Goal: Information Seeking & Learning: Learn about a topic

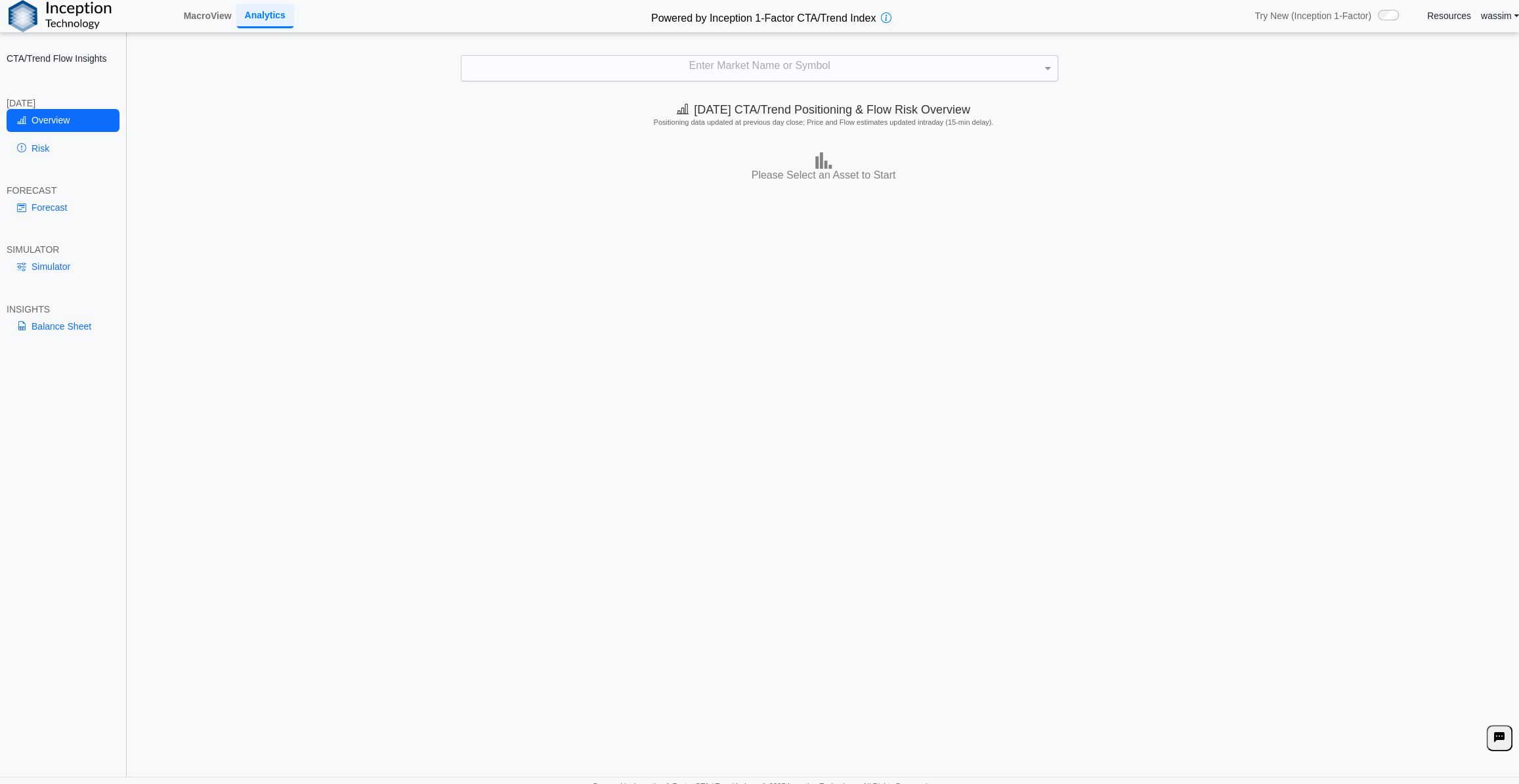
click at [896, 71] on div "Enter Market Name or Symbol" at bounding box center [760, 68] width 596 height 25
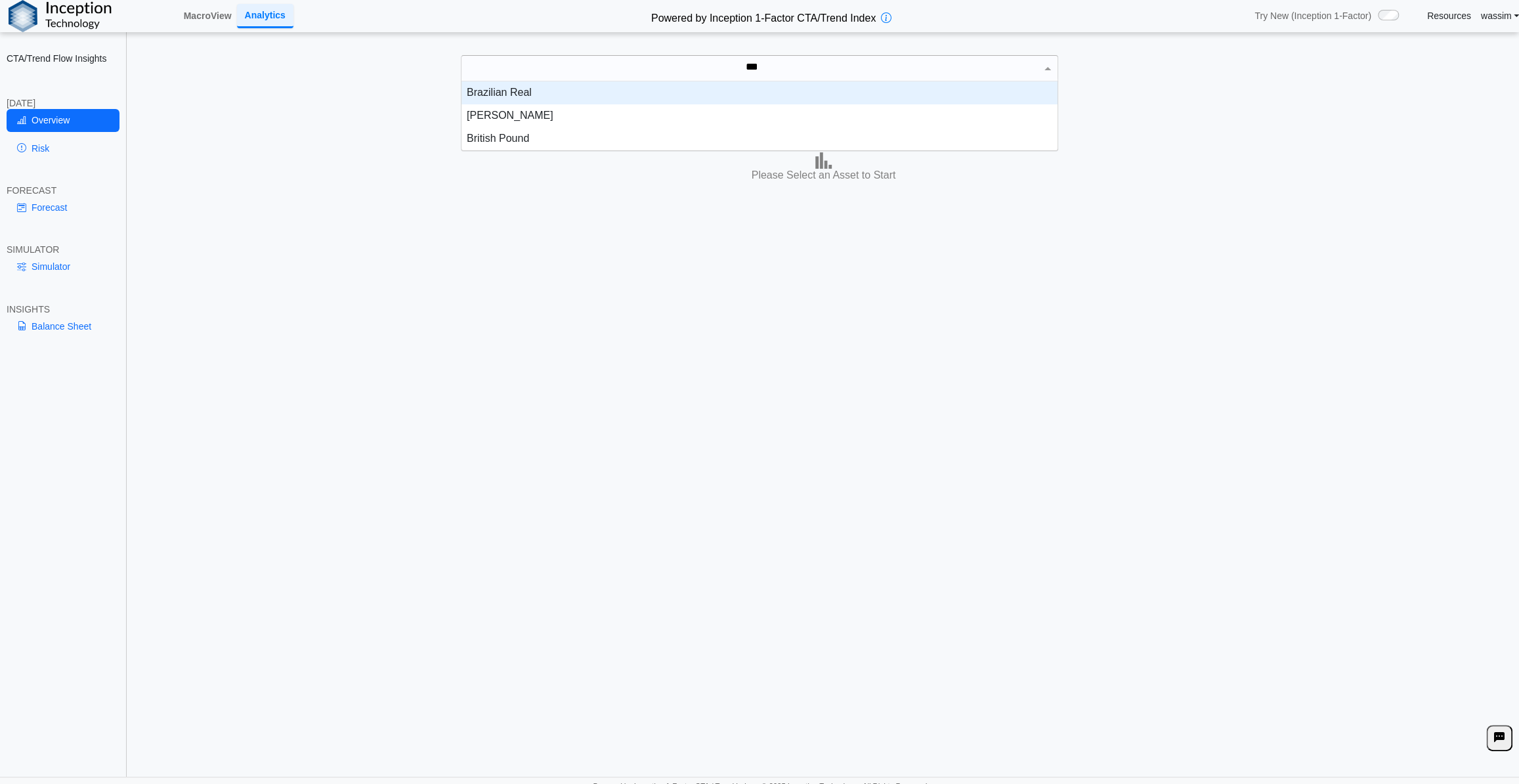
scroll to position [13, 587]
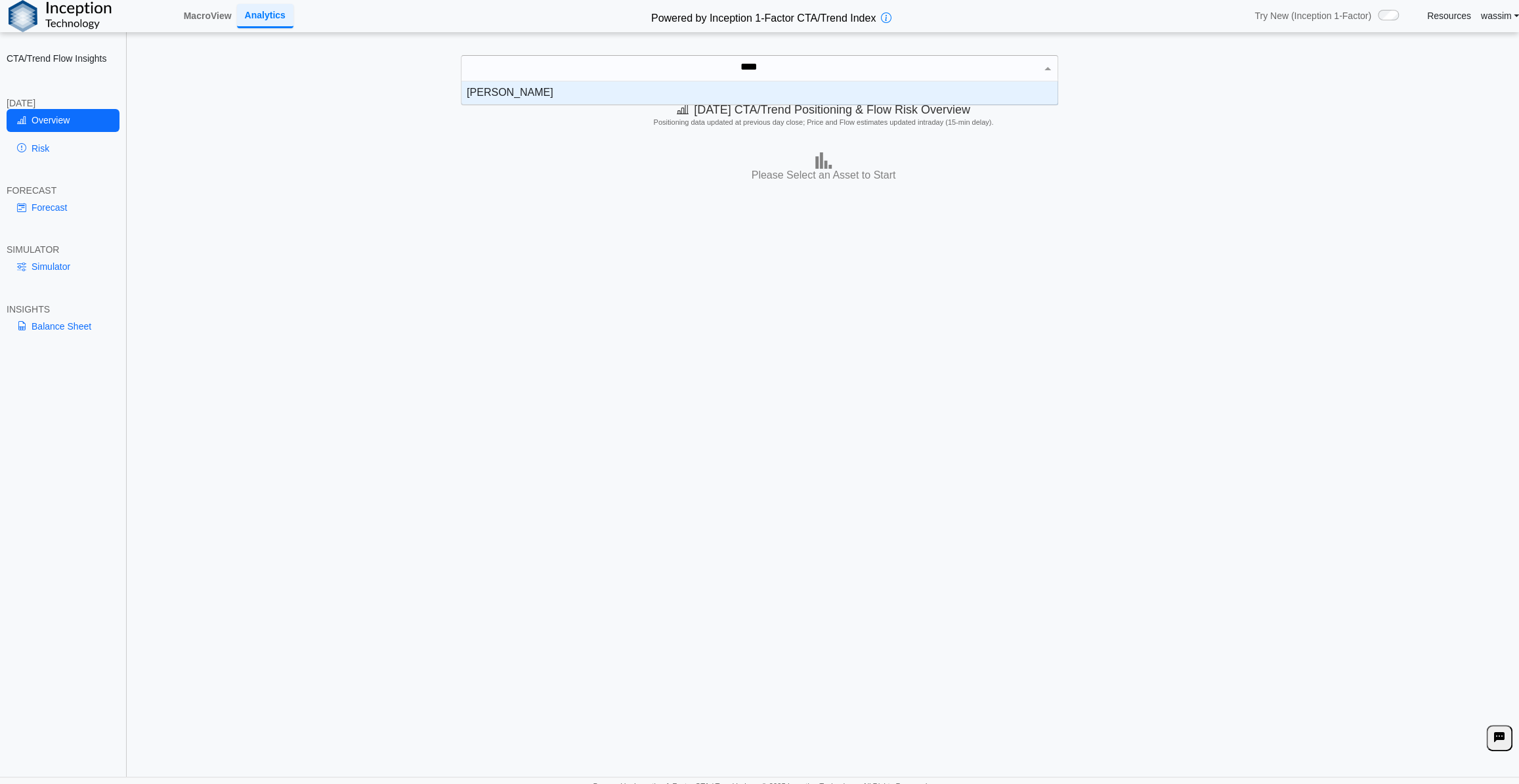
type input "*****"
click at [531, 95] on div "[PERSON_NAME]" at bounding box center [760, 93] width 596 height 23
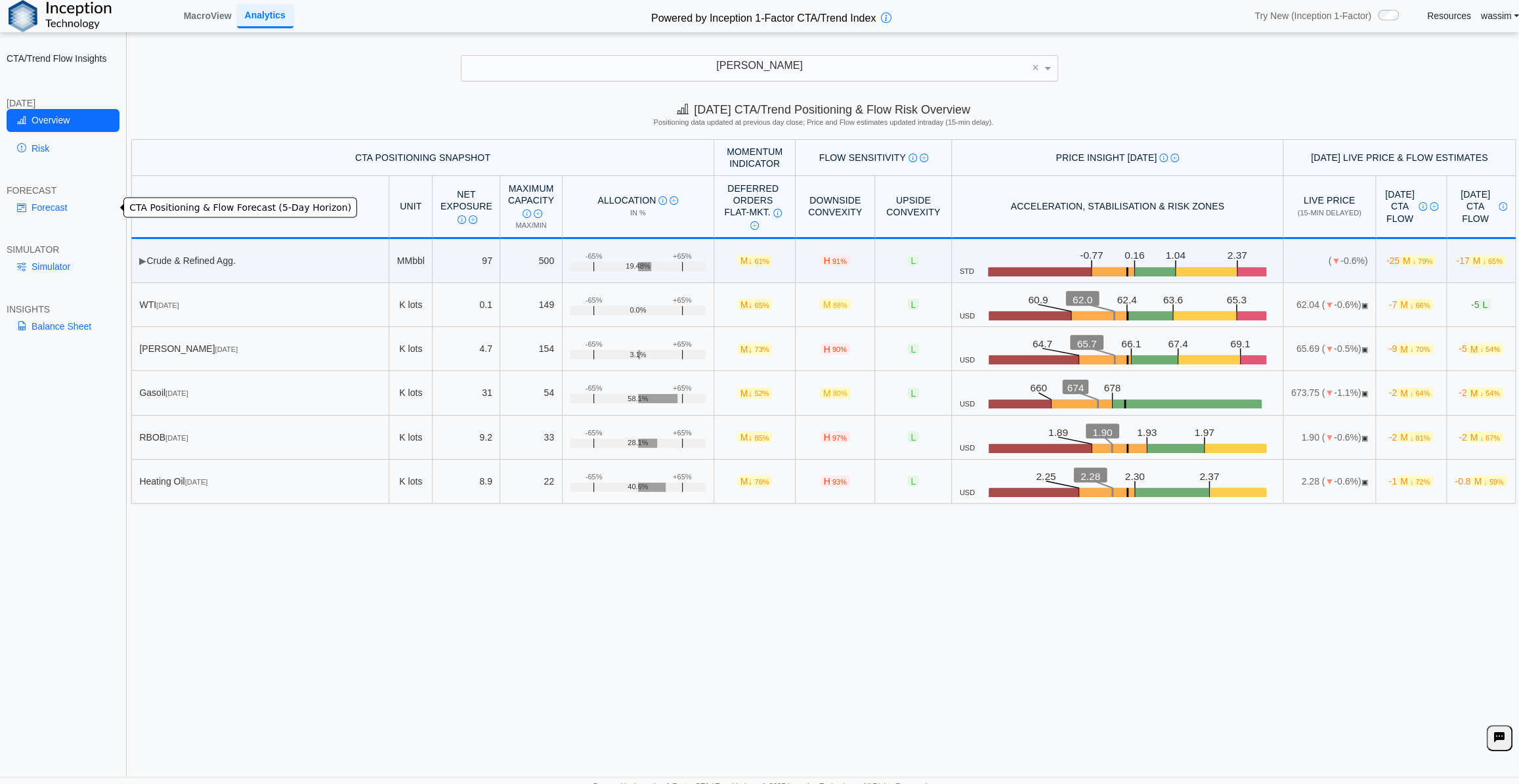
click at [43, 203] on link "Forecast" at bounding box center [63, 208] width 113 height 23
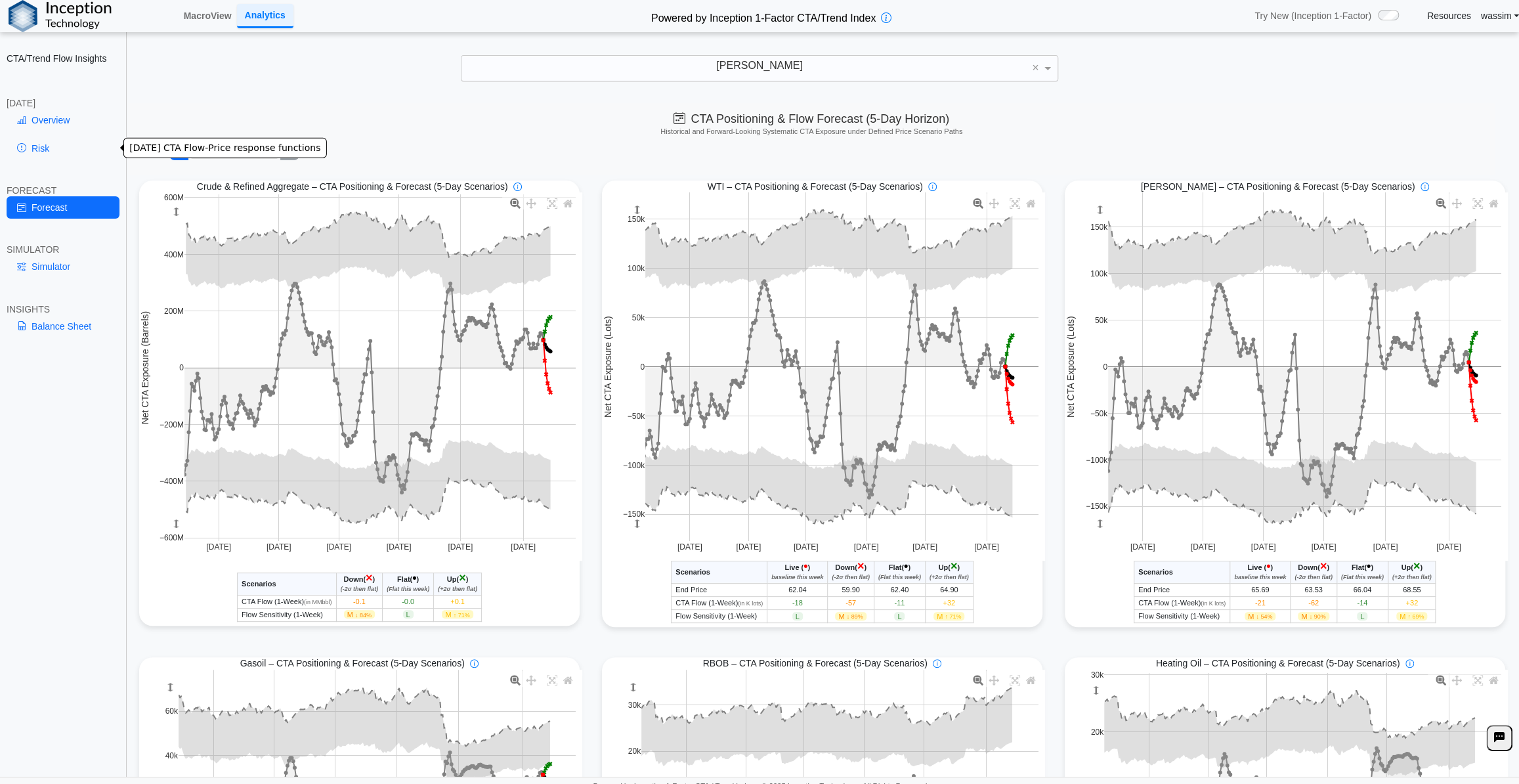
drag, startPoint x: 45, startPoint y: 146, endPoint x: 107, endPoint y: 234, distance: 107.6
click at [45, 146] on link "Risk" at bounding box center [63, 149] width 113 height 23
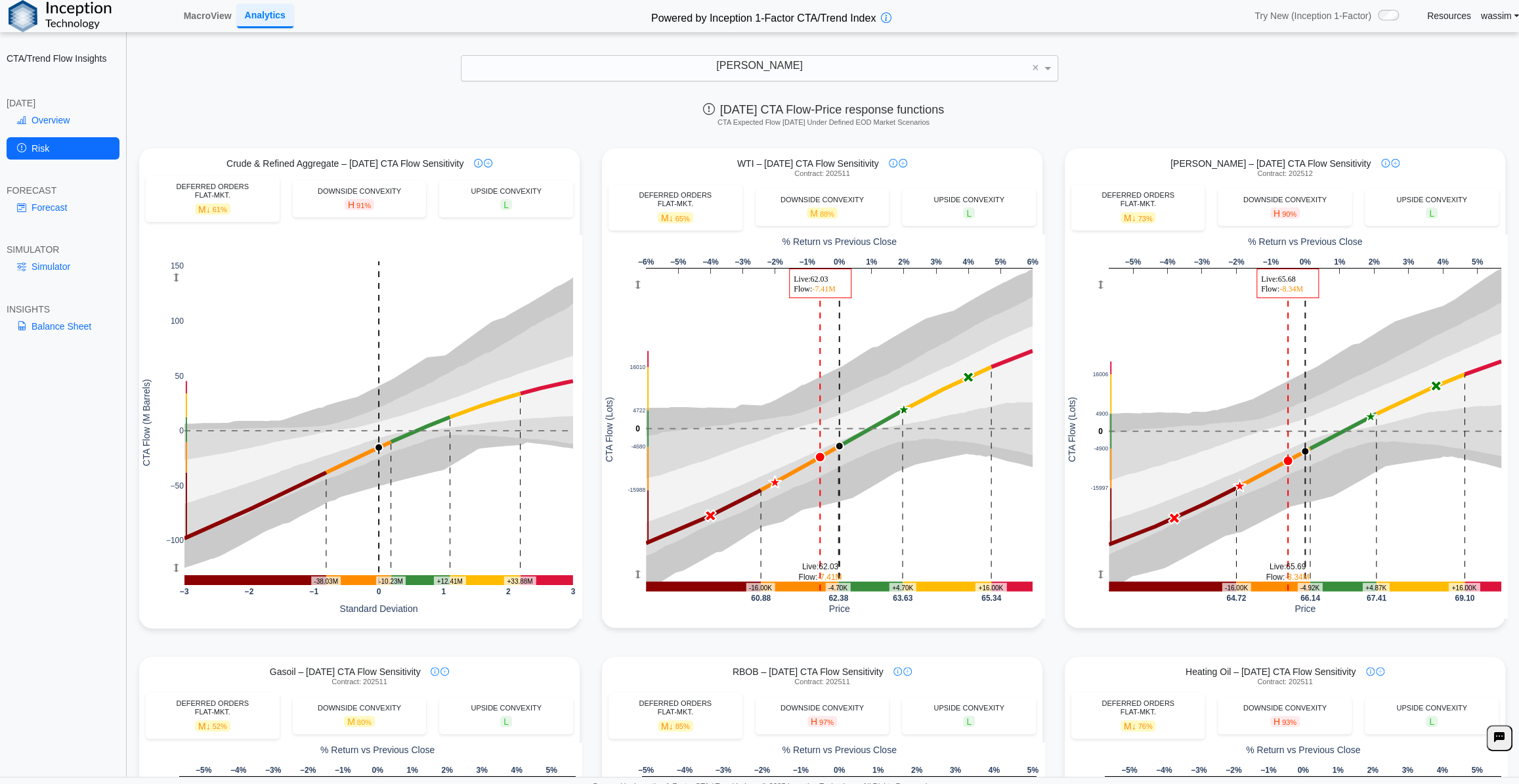
click at [662, 123] on h5 "CTA Expected Flow [DATE] Under Defined EOD Market Scenarios" at bounding box center [823, 122] width 1378 height 8
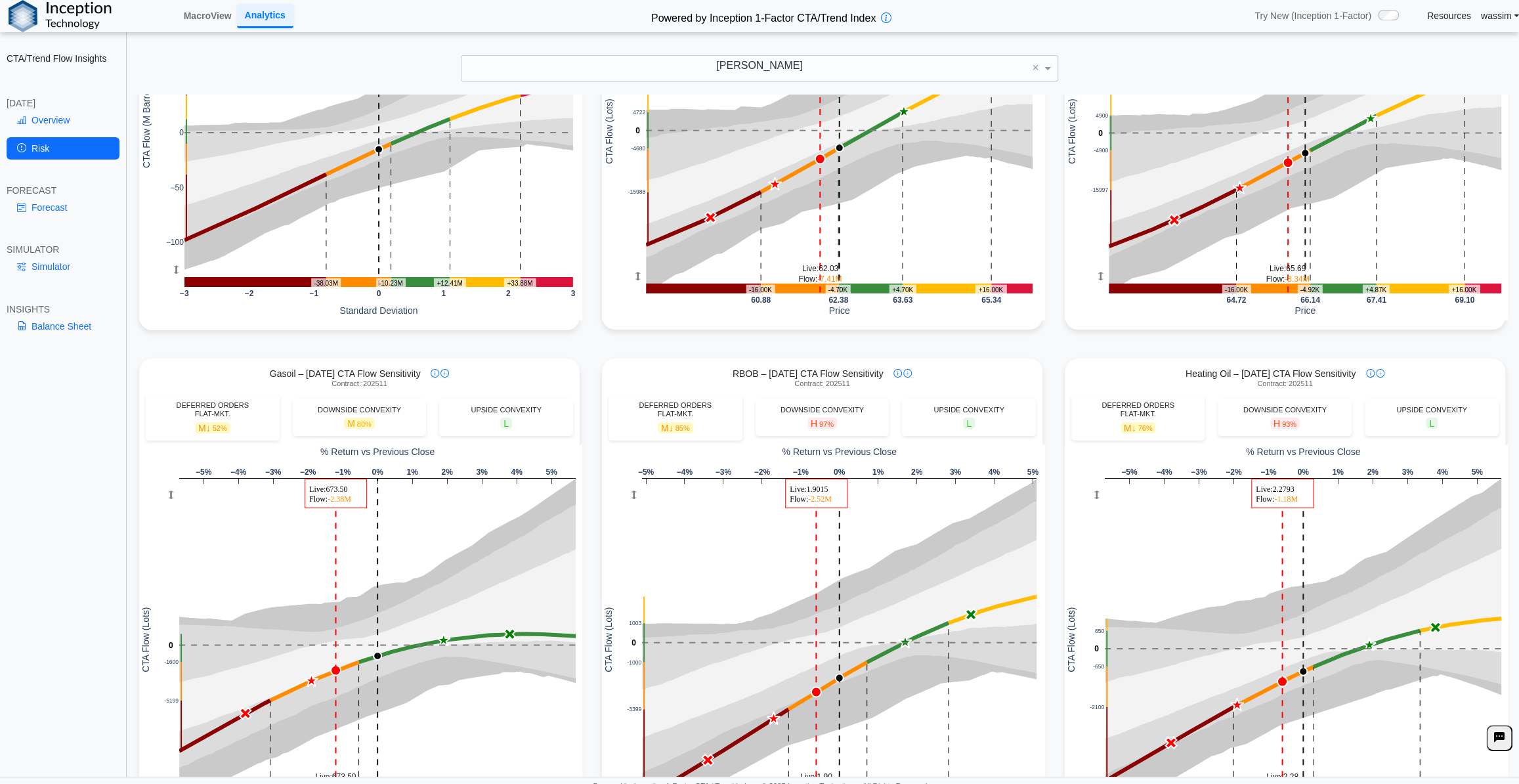
scroll to position [390, 0]
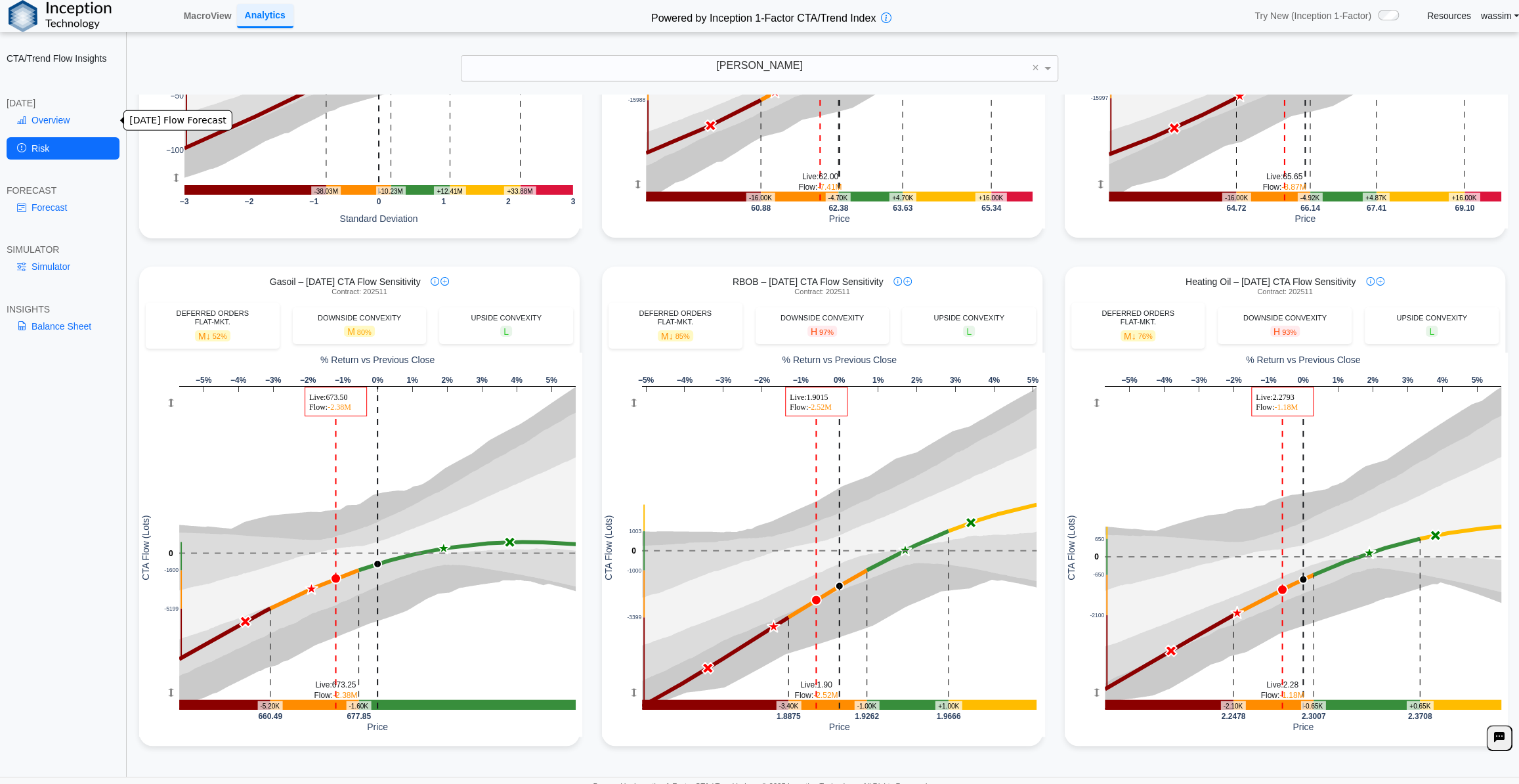
click at [26, 130] on link "Overview" at bounding box center [63, 120] width 113 height 23
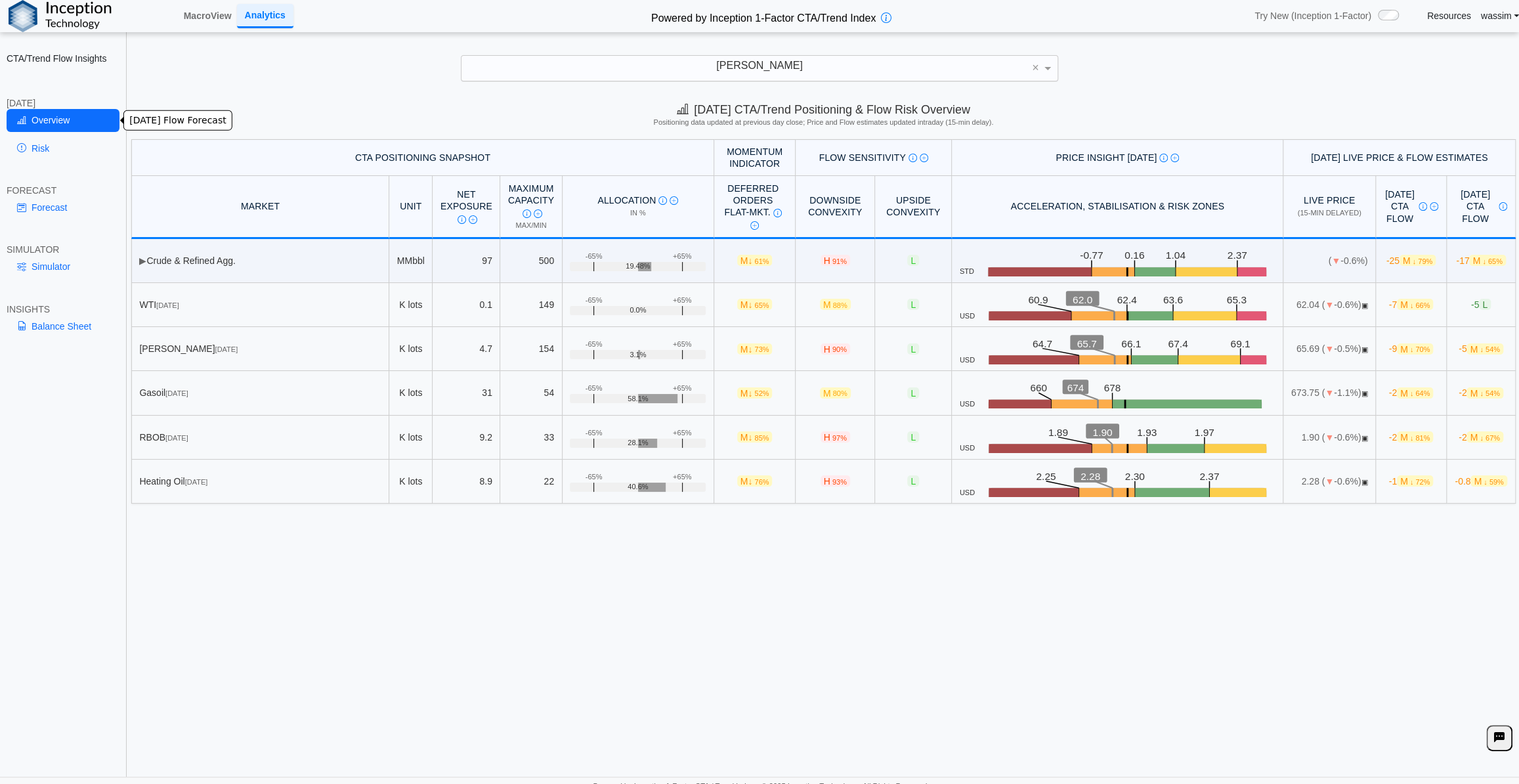
scroll to position [0, 0]
